Goal: Task Accomplishment & Management: Manage account settings

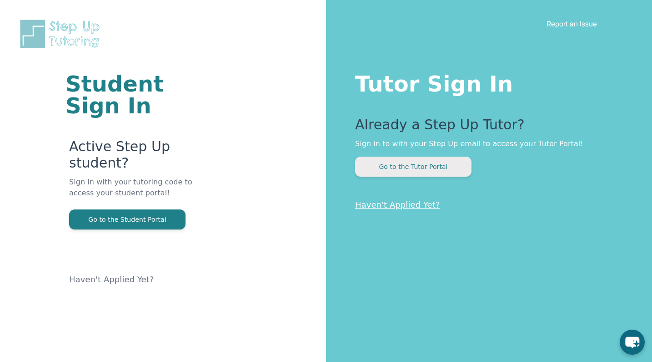
click at [383, 168] on button "Go to the Tutor Portal" at bounding box center [413, 166] width 116 height 20
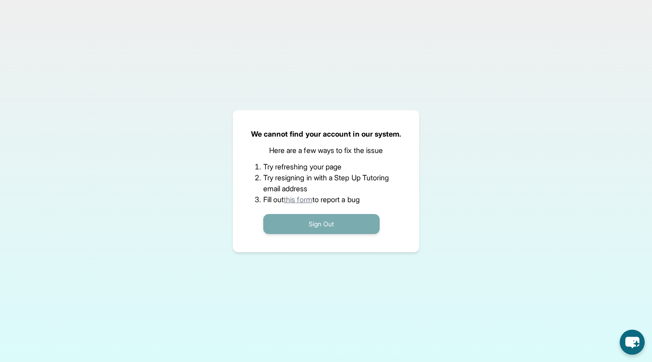
click at [371, 230] on button "Sign Out" at bounding box center [321, 224] width 116 height 20
